Goal: Navigation & Orientation: Understand site structure

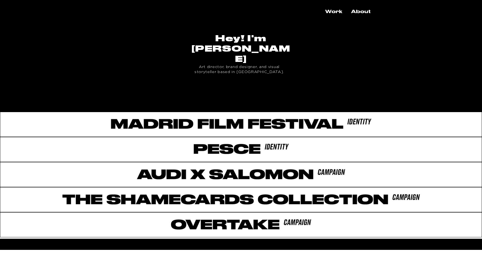
click at [264, 87] on div "main content" at bounding box center [241, 98] width 482 height 23
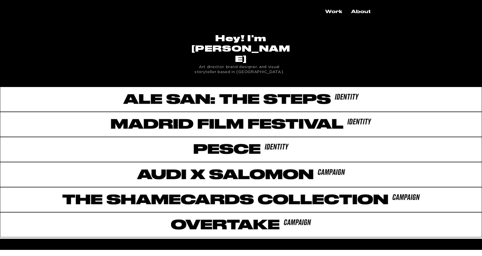
click at [284, 63] on div "main content" at bounding box center [241, 54] width 482 height 63
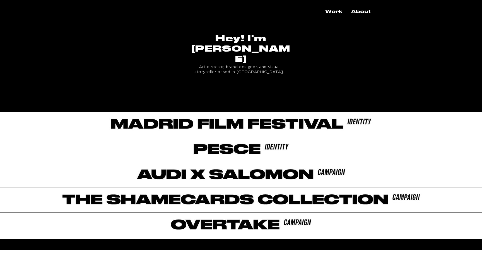
click at [280, 87] on div "main content" at bounding box center [241, 98] width 482 height 23
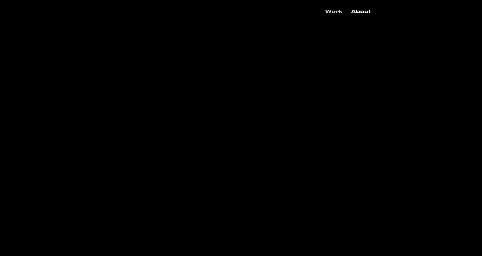
click at [336, 13] on p "Work" at bounding box center [333, 12] width 23 height 10
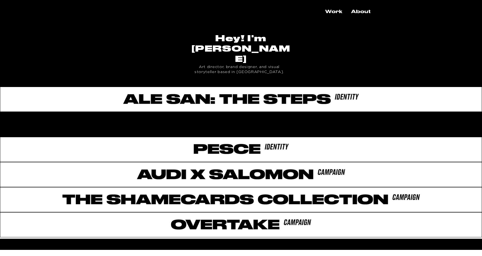
click at [232, 112] on div at bounding box center [241, 123] width 482 height 23
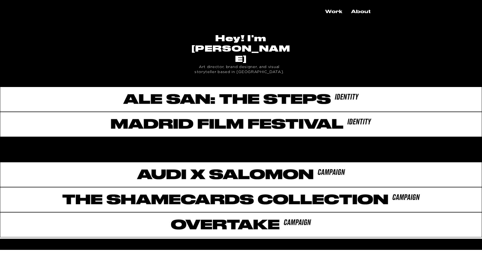
click at [195, 137] on div at bounding box center [241, 148] width 482 height 23
click at [206, 137] on div at bounding box center [241, 148] width 482 height 23
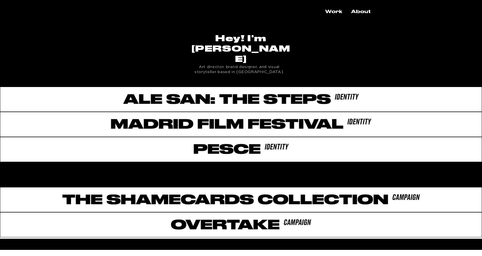
click at [225, 162] on div at bounding box center [241, 173] width 482 height 23
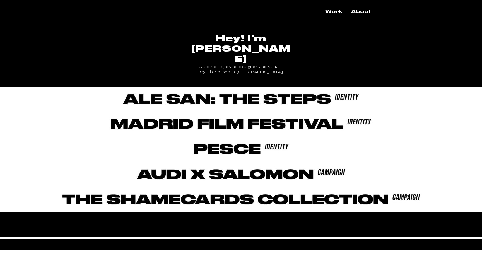
click at [219, 212] on div at bounding box center [241, 223] width 482 height 23
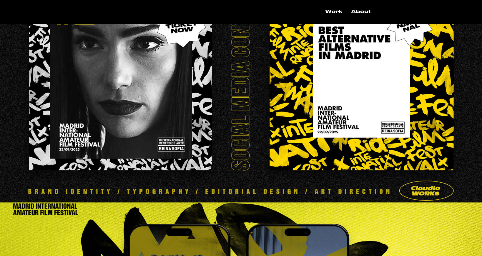
scroll to position [897, 0]
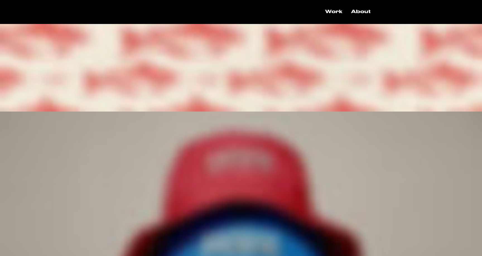
scroll to position [2082, 0]
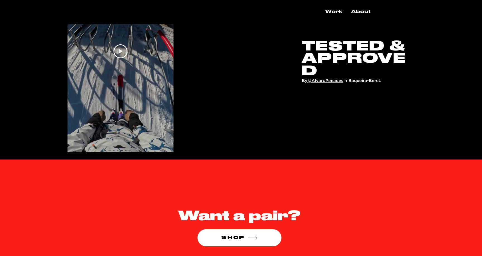
scroll to position [1673, 0]
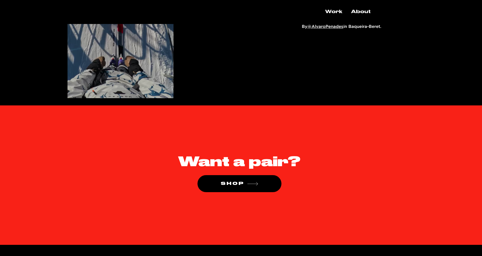
click at [251, 185] on icon "SHOP" at bounding box center [253, 184] width 12 height 12
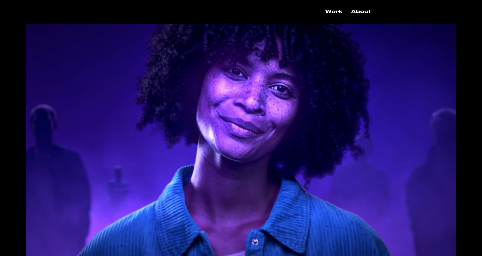
scroll to position [976, 0]
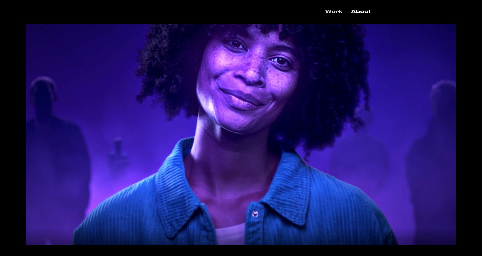
click at [330, 11] on p "Work" at bounding box center [333, 12] width 23 height 10
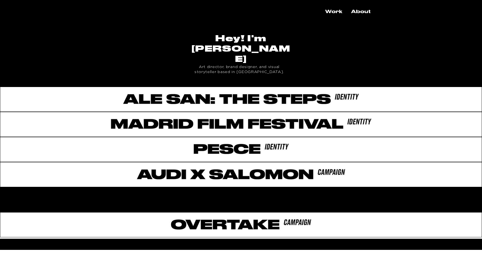
click at [260, 188] on div at bounding box center [241, 198] width 482 height 23
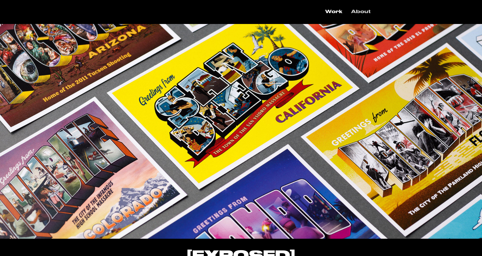
click at [354, 9] on p "About" at bounding box center [360, 12] width 25 height 10
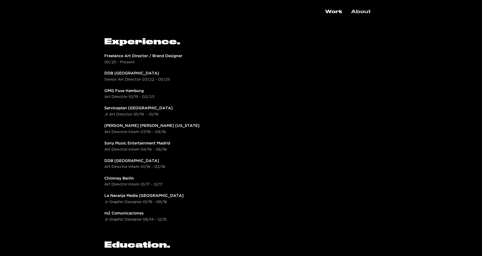
scroll to position [134, 0]
